Goal: Information Seeking & Learning: Learn about a topic

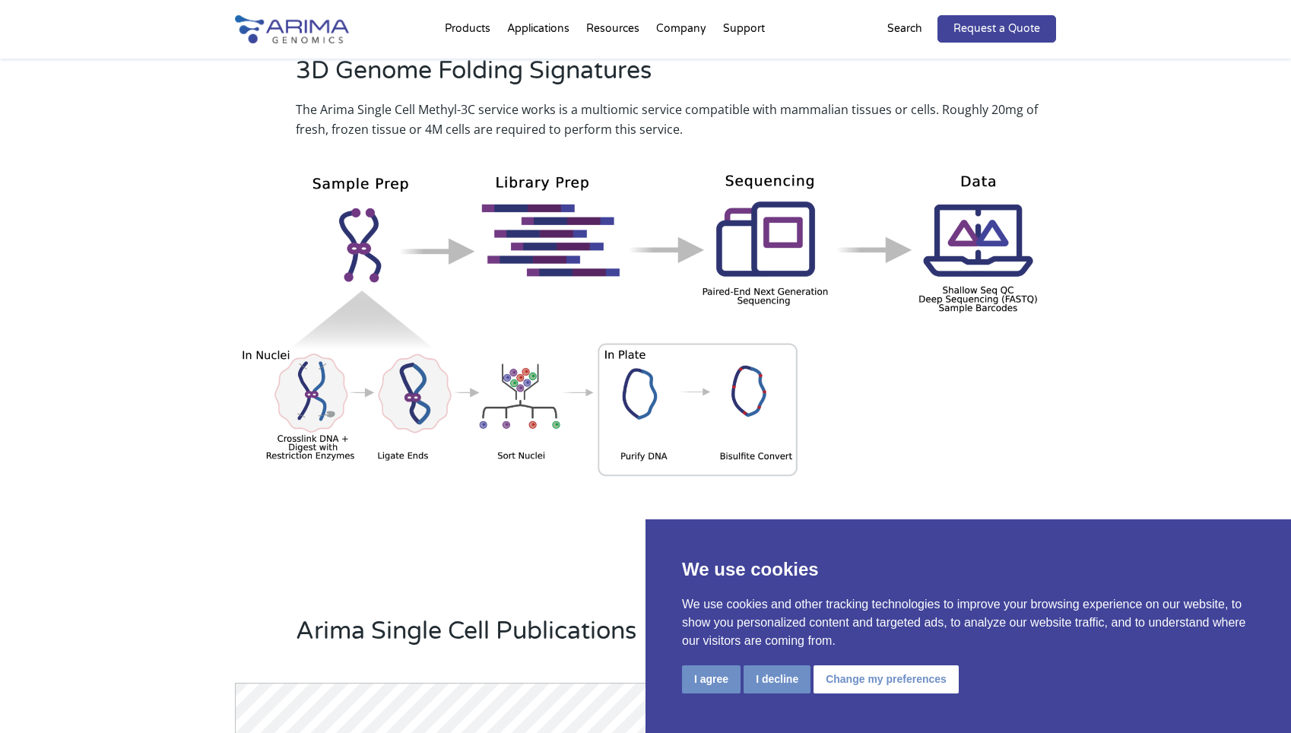
scroll to position [845, 0]
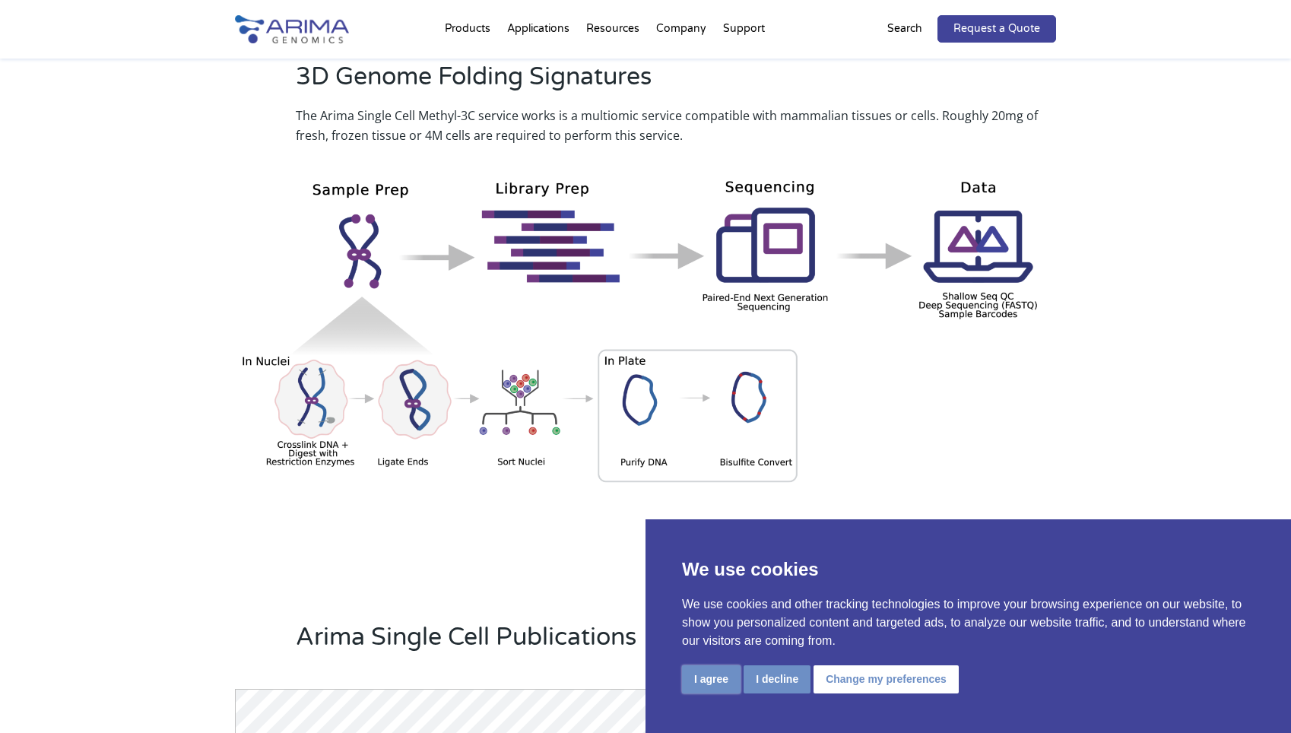
click at [703, 675] on button "I agree" at bounding box center [711, 679] width 59 height 28
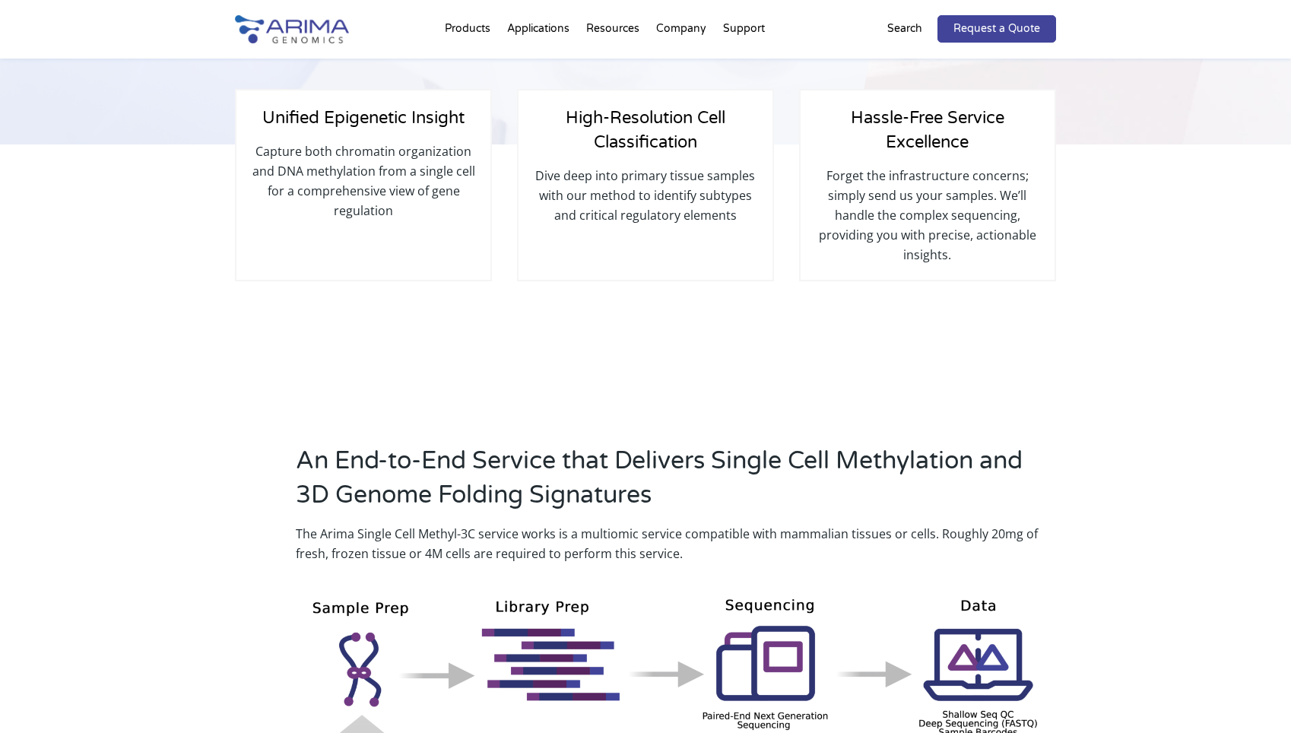
scroll to position [0, 0]
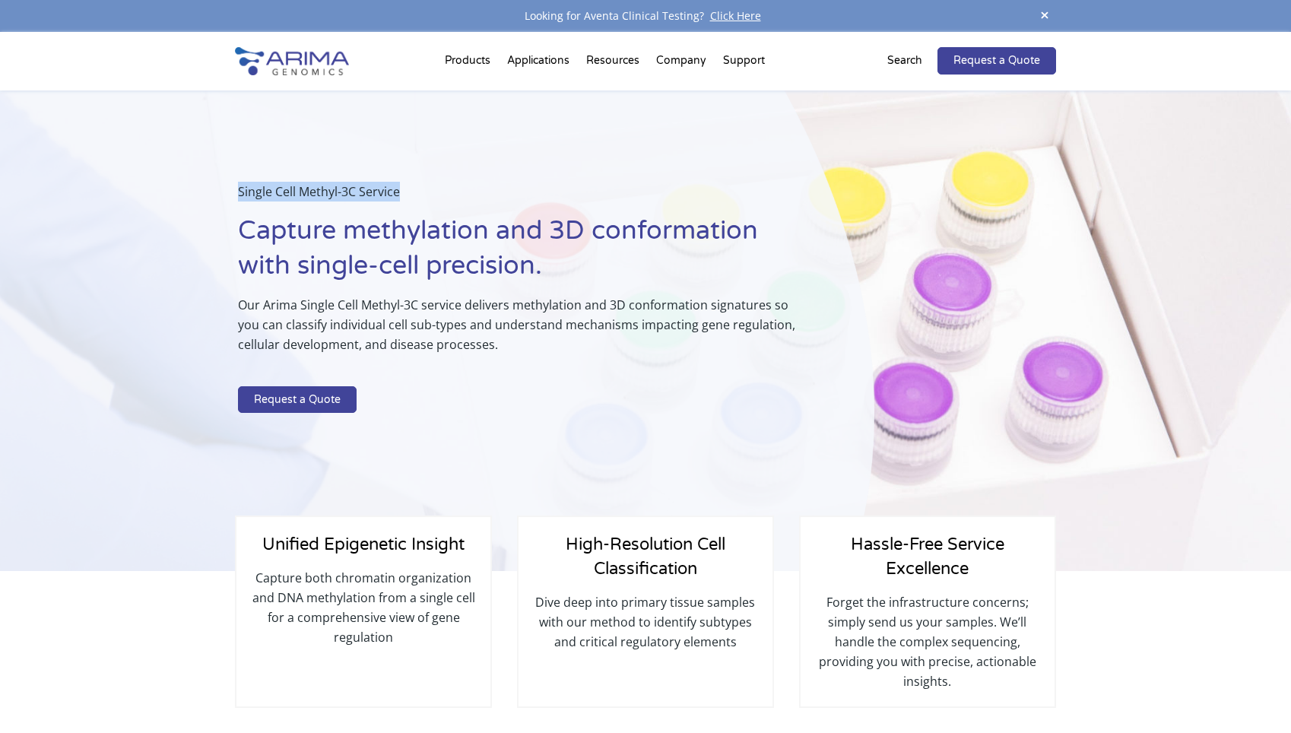
drag, startPoint x: 239, startPoint y: 194, endPoint x: 400, endPoint y: 194, distance: 160.4
click at [400, 194] on p "Single Cell Methyl-3C Service" at bounding box center [518, 198] width 561 height 32
copy p "Single Cell Methyl-3C Service"
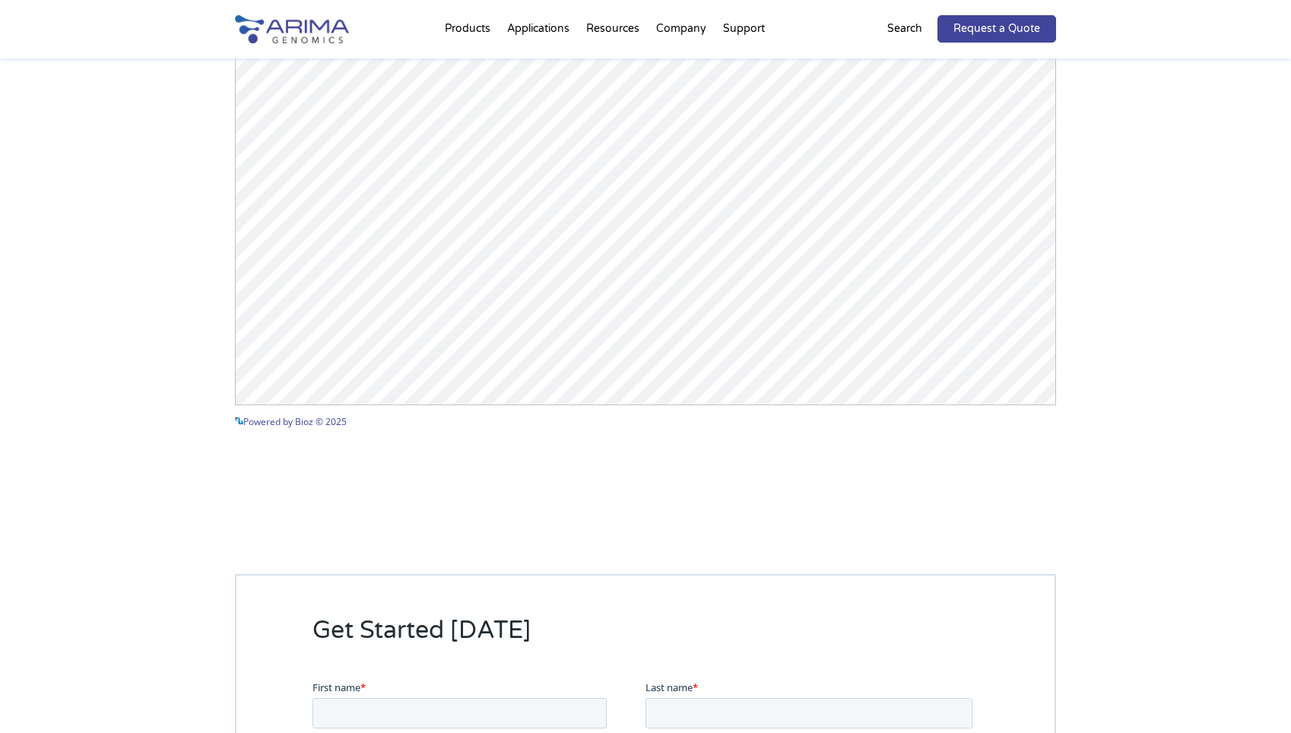
scroll to position [1465, 0]
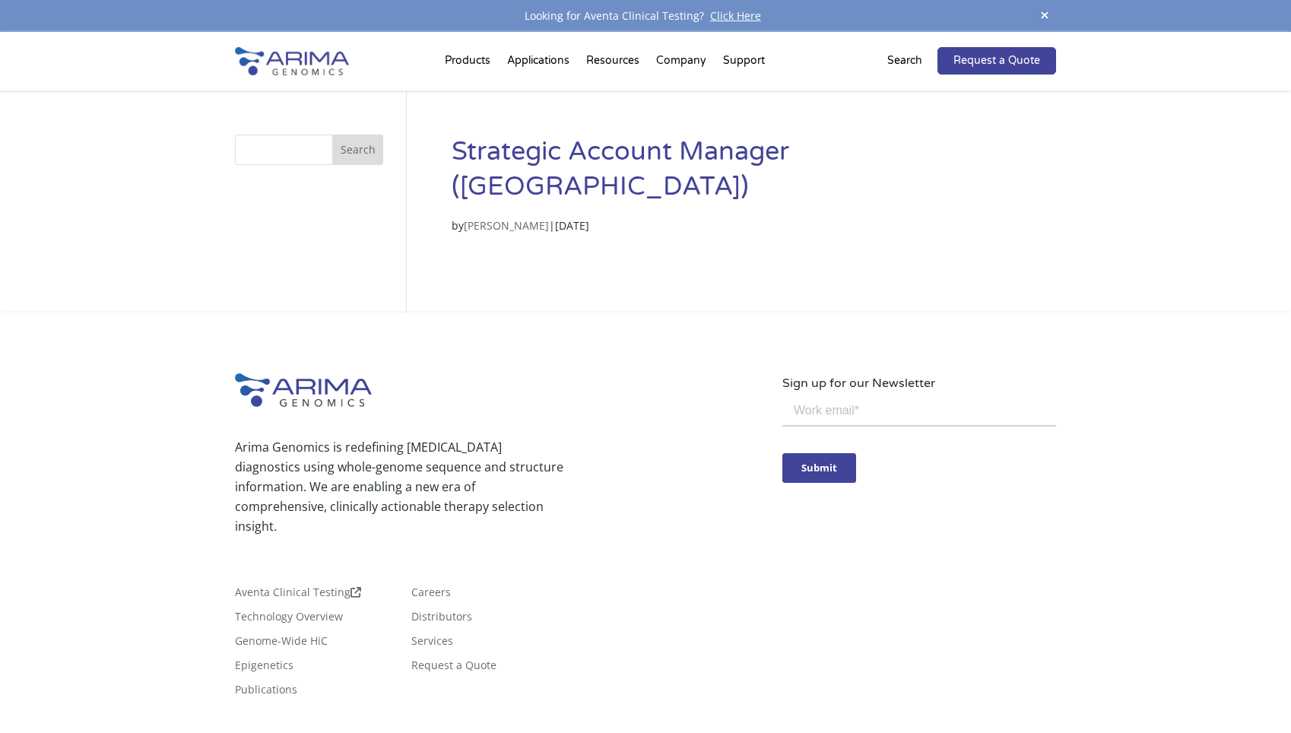
scroll to position [53, 0]
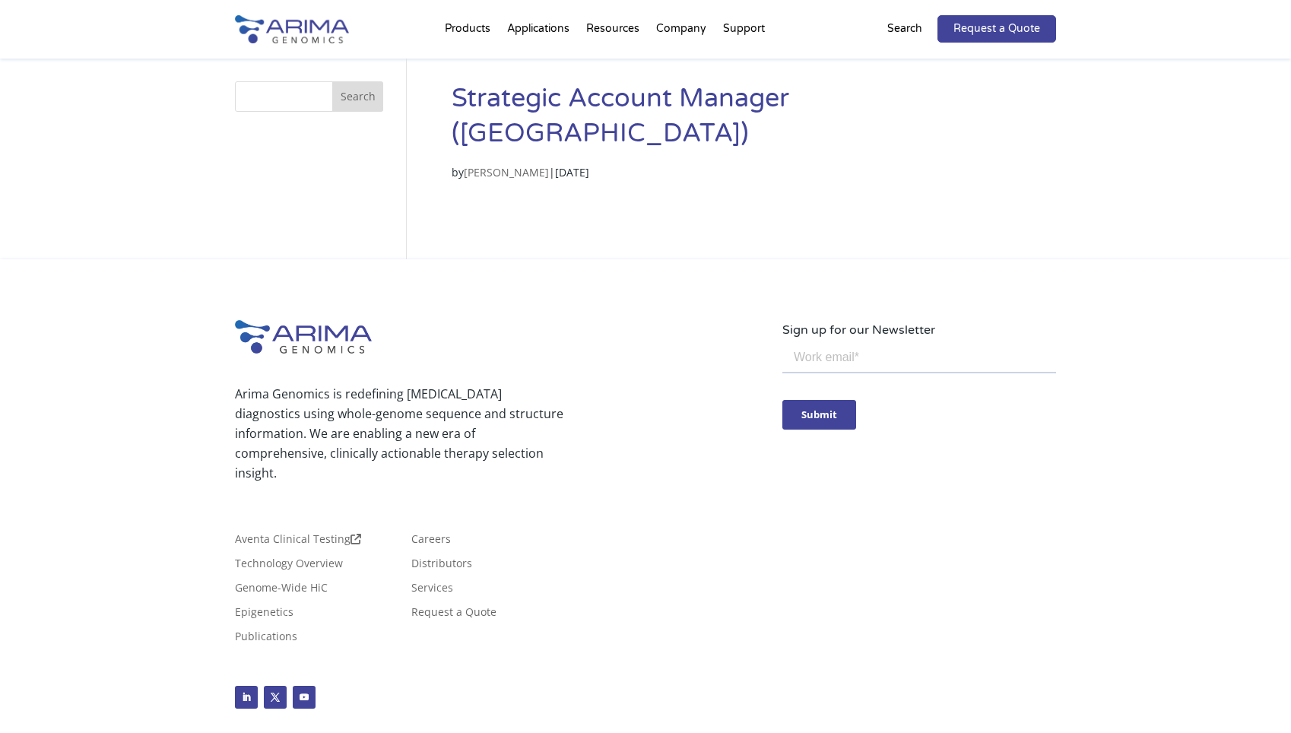
click at [489, 165] on link "[PERSON_NAME]" at bounding box center [506, 172] width 85 height 14
